Goal: Task Accomplishment & Management: Manage account settings

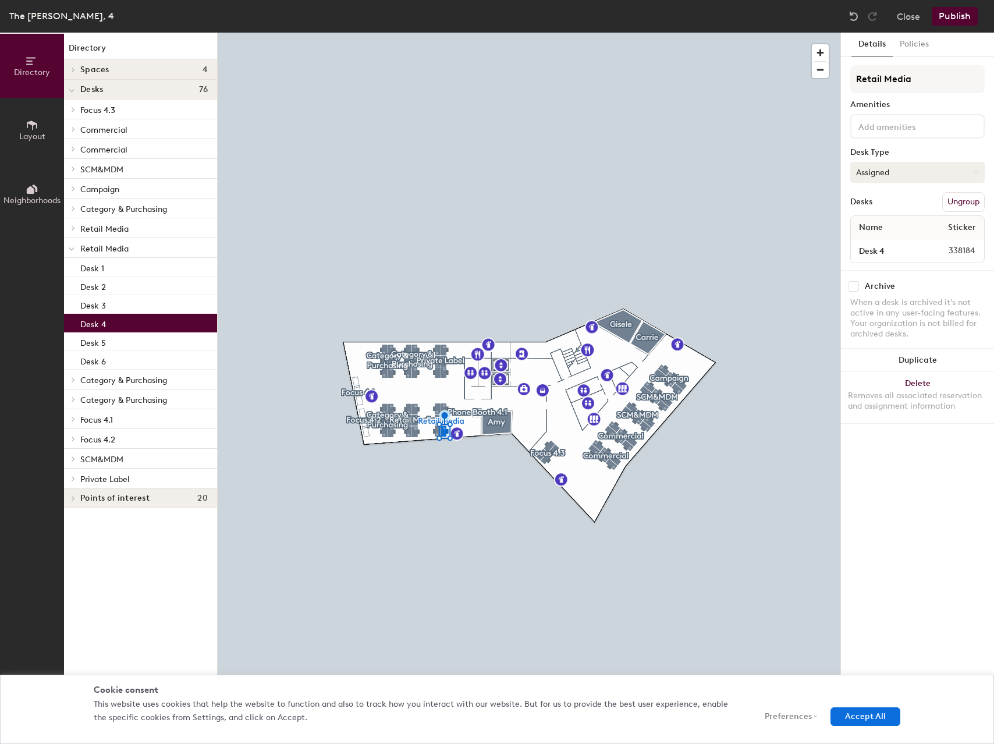
click at [954, 173] on button "Assigned" at bounding box center [917, 172] width 134 height 21
click at [879, 243] on div "Hoteled" at bounding box center [909, 243] width 116 height 17
click at [857, 719] on button "Accept All" at bounding box center [865, 716] width 70 height 19
click at [857, 719] on div "Details Policies Retail Media Amenities Desk Type Hoteled Desks Ungroup Name St…" at bounding box center [917, 388] width 153 height 711
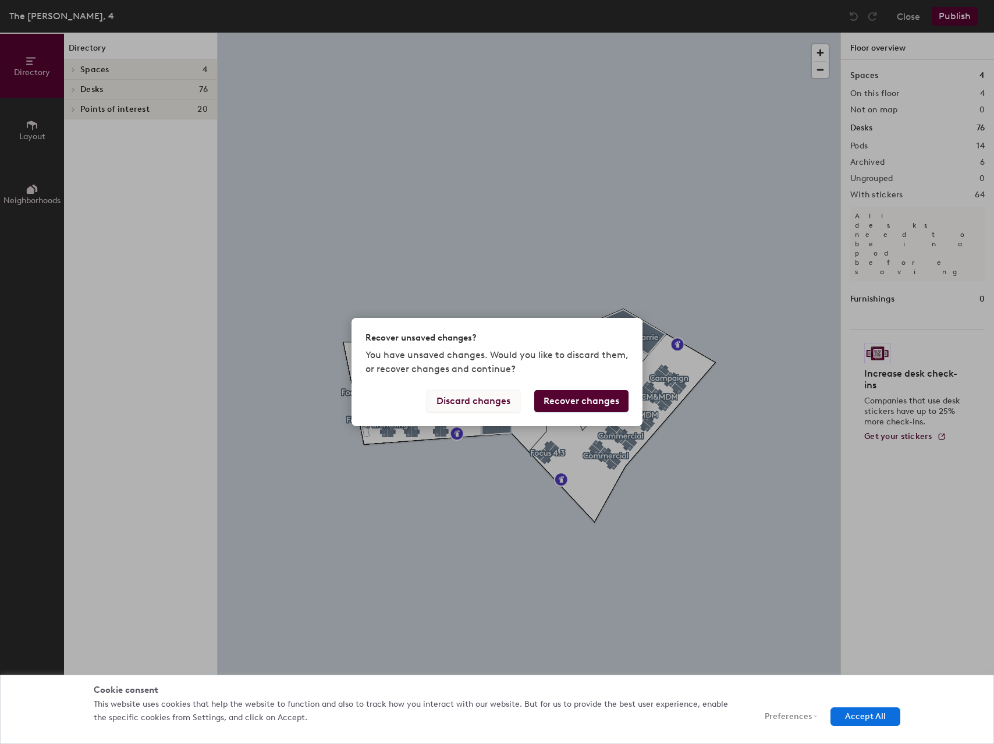
click at [510, 403] on button "Discard changes" at bounding box center [474, 401] width 94 height 22
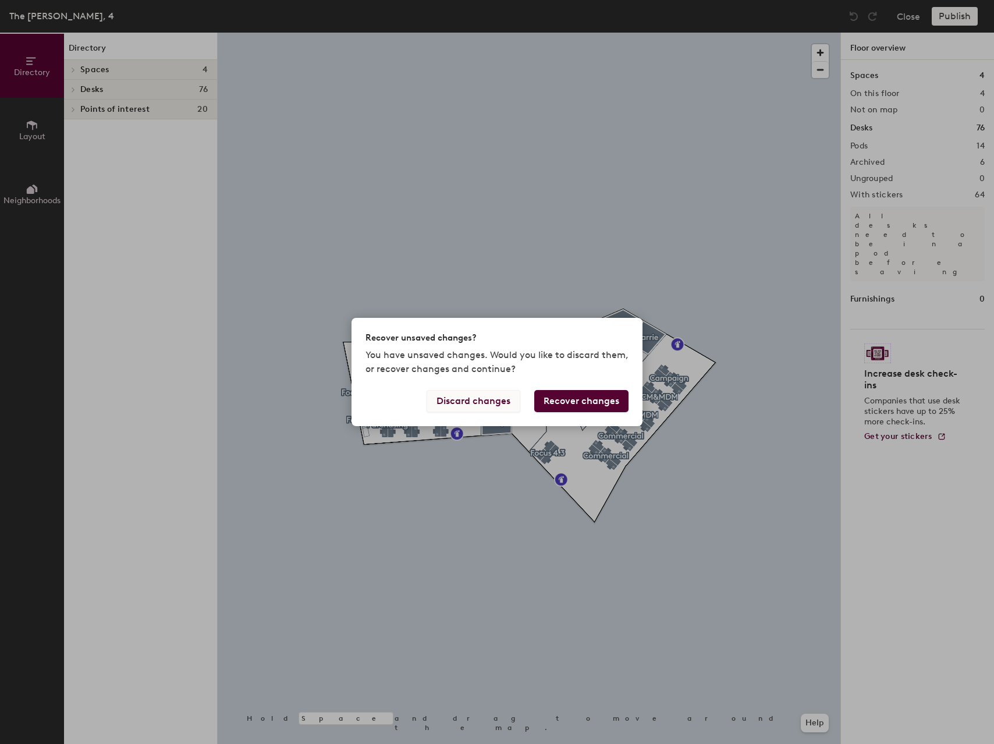
click at [492, 400] on button "Discard changes" at bounding box center [474, 401] width 94 height 22
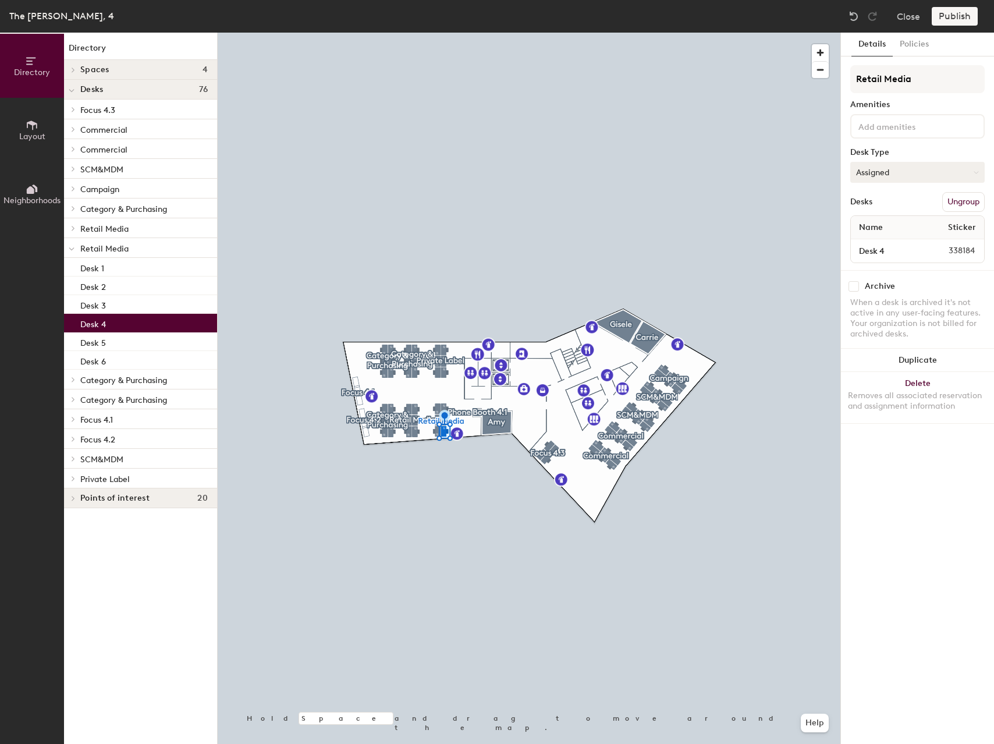
click at [923, 170] on button "Assigned" at bounding box center [917, 172] width 134 height 21
click at [904, 242] on div "Hoteled" at bounding box center [909, 243] width 116 height 17
click at [943, 11] on button "Publish" at bounding box center [955, 16] width 46 height 19
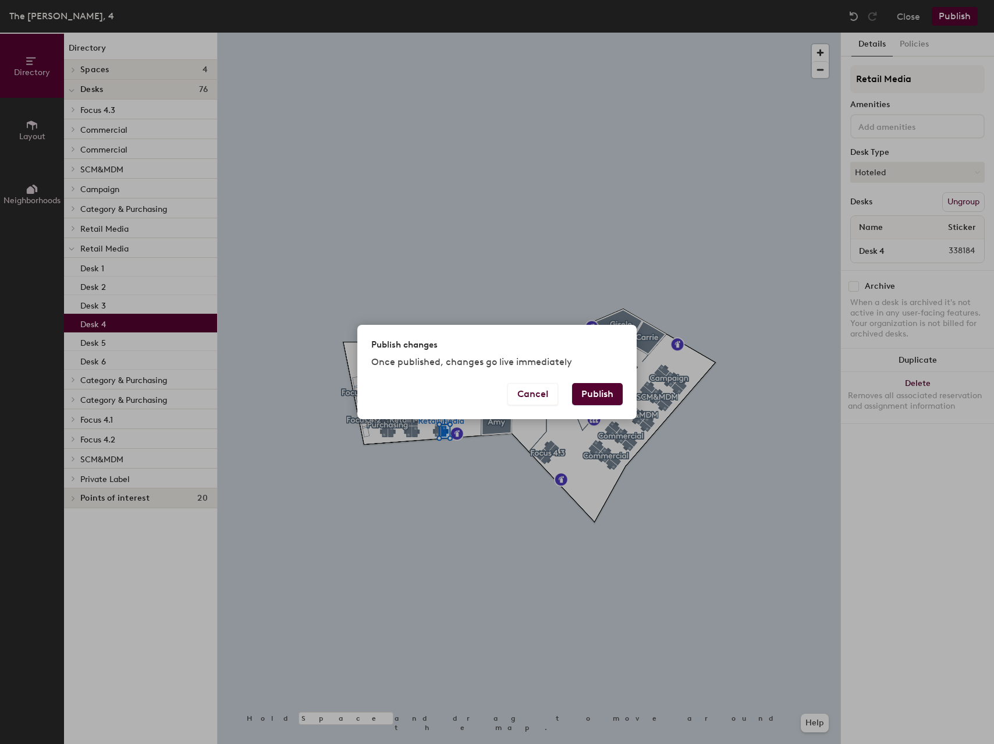
click at [606, 396] on button "Publish" at bounding box center [597, 394] width 51 height 22
